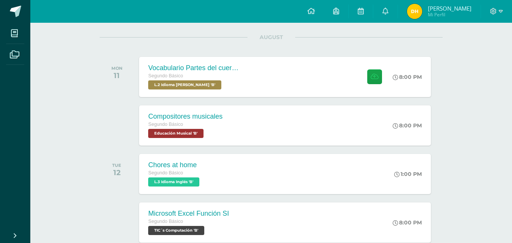
scroll to position [114, 0]
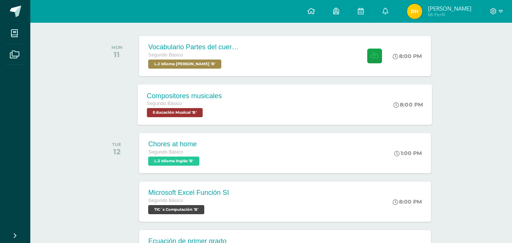
click at [329, 113] on div "Compositores musicales Segundo Básico Educación Musical 'B' 8:00 PM Compositore…" at bounding box center [285, 104] width 294 height 41
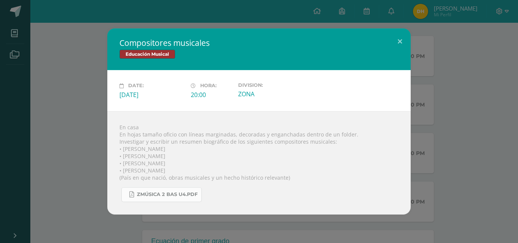
click at [155, 195] on span "Zmúsica 2 Bas U4.pdf" at bounding box center [167, 194] width 61 height 6
click at [402, 39] on button at bounding box center [400, 41] width 22 height 26
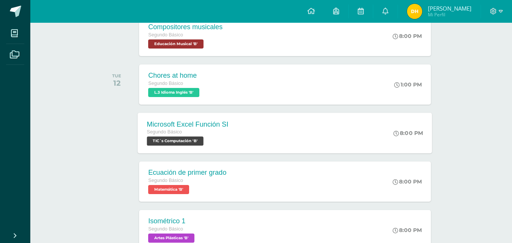
scroll to position [189, 0]
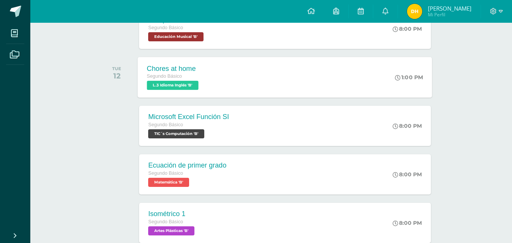
click at [266, 78] on div "Chores at home Segundo Básico L.3 Idioma Inglés 'B' 1:00 PM Chores at home L.3 …" at bounding box center [285, 77] width 294 height 41
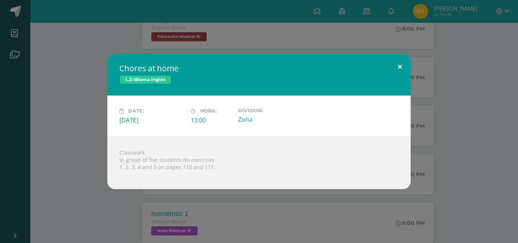
click at [404, 69] on button at bounding box center [400, 67] width 22 height 26
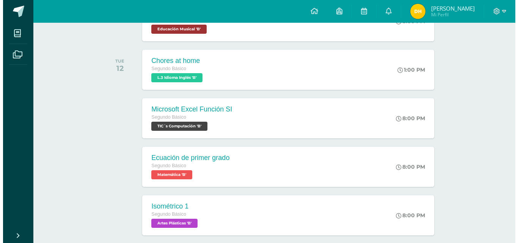
scroll to position [227, 0]
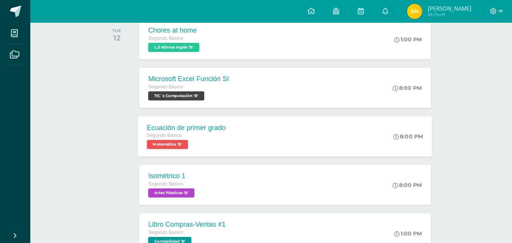
click at [310, 136] on div "Ecuación de primer [PERSON_NAME] Básico Matemática 'B' 8:00 PM Ecuación de prim…" at bounding box center [285, 136] width 294 height 41
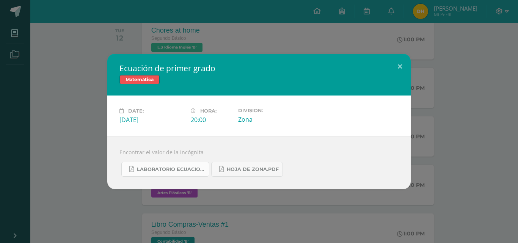
click at [186, 169] on span "Laboratorio ecuaciones.pdf" at bounding box center [171, 169] width 68 height 6
click at [397, 61] on button at bounding box center [400, 67] width 22 height 26
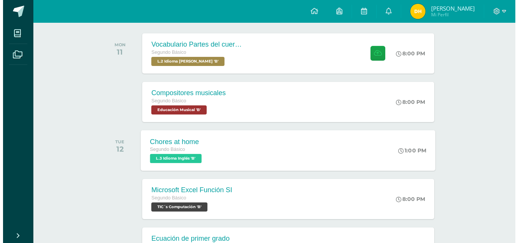
scroll to position [114, 0]
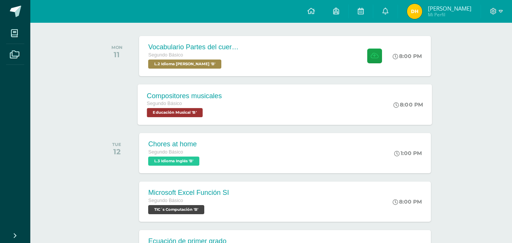
click at [276, 88] on div "Compositores musicales Segundo Básico Educación Musical 'B' 8:00 PM Compositore…" at bounding box center [285, 104] width 294 height 41
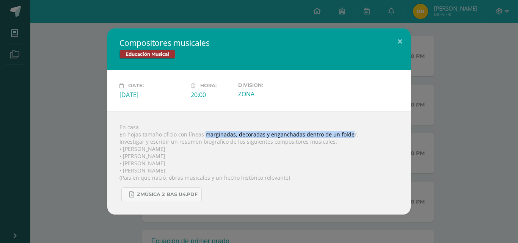
drag, startPoint x: 204, startPoint y: 134, endPoint x: 366, endPoint y: 135, distance: 161.8
click at [350, 132] on div "En casa En hojas tamaño oficio con líneas marginadas, decoradas y enganchadas d…" at bounding box center [258, 162] width 303 height 103
click at [364, 135] on div "En casa En hojas tamaño oficio con líneas marginadas, decoradas y enganchadas d…" at bounding box center [258, 162] width 303 height 103
drag, startPoint x: 177, startPoint y: 142, endPoint x: 319, endPoint y: 170, distance: 144.8
click at [319, 170] on div "En casa En hojas tamaño oficio con líneas marginadas, decoradas y enganchadas d…" at bounding box center [258, 162] width 303 height 103
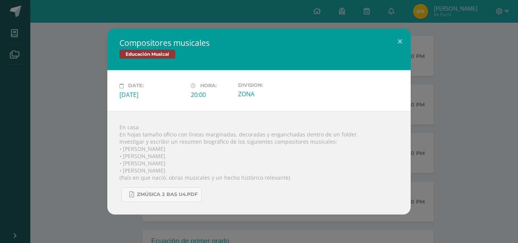
click at [294, 152] on div "En casa En hojas tamaño oficio con líneas marginadas, decoradas y enganchadas d…" at bounding box center [258, 162] width 303 height 103
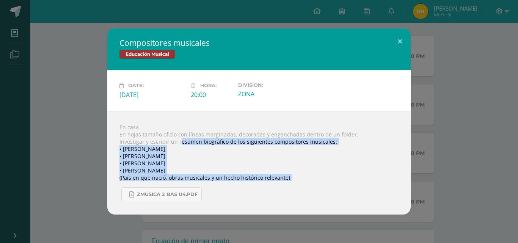
drag, startPoint x: 178, startPoint y: 139, endPoint x: 336, endPoint y: 205, distance: 171.2
click at [336, 205] on div "En casa En hojas tamaño oficio con líneas marginadas, decoradas y enganchadas d…" at bounding box center [258, 162] width 303 height 103
copy body "esumen biográfico de los siguientes compositores musicales: • [PERSON_NAME] • […"
